Goal: Task Accomplishment & Management: Manage account settings

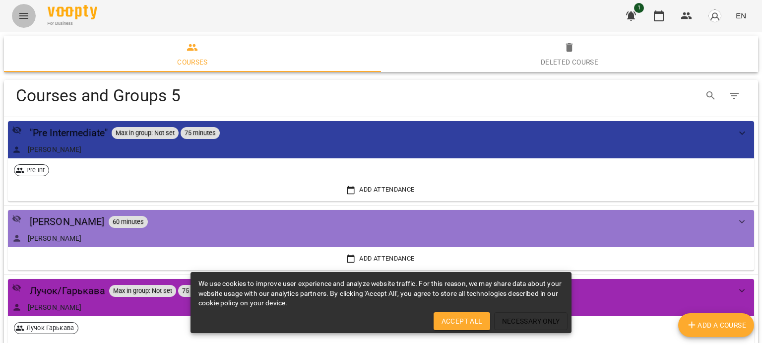
click at [29, 11] on icon "Menu" at bounding box center [24, 16] width 12 height 12
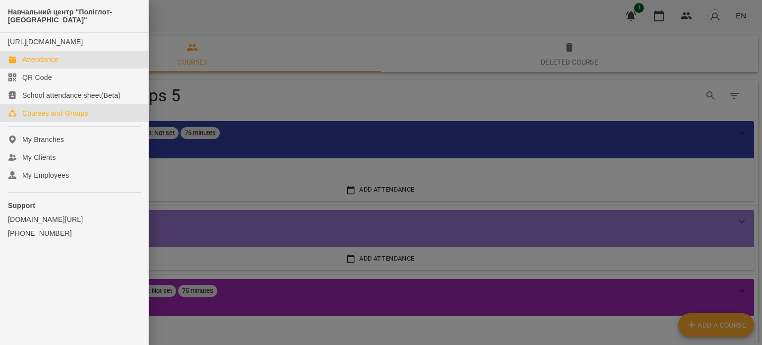
click at [54, 64] on div "Attendance" at bounding box center [40, 60] width 36 height 10
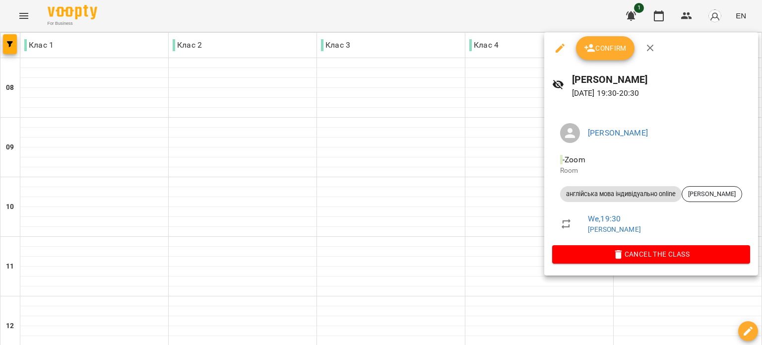
click at [607, 44] on span "Confirm" at bounding box center [605, 48] width 43 height 12
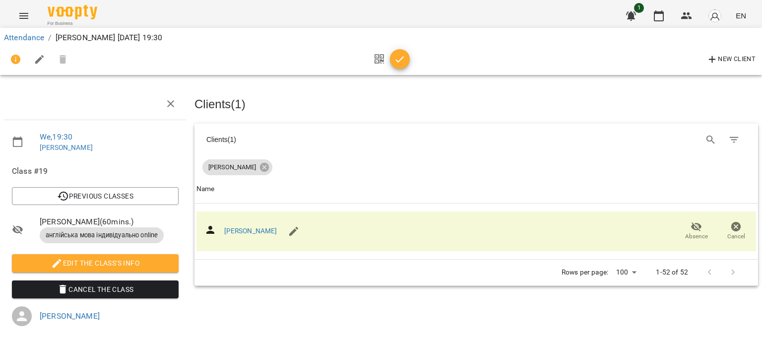
click at [397, 63] on icon "button" at bounding box center [400, 60] width 12 height 12
